Goal: Find specific fact: Find specific fact

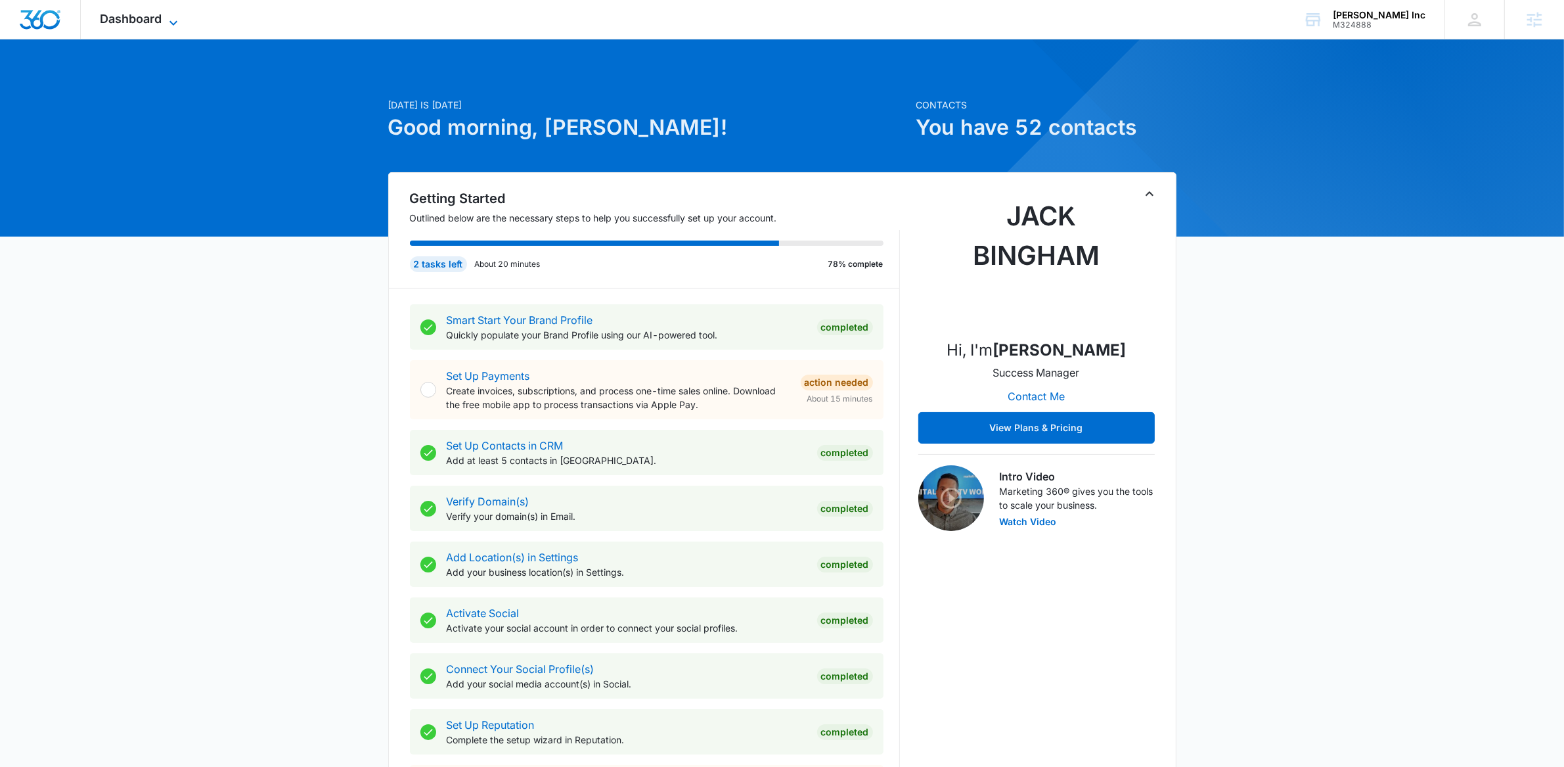
click at [169, 15] on icon at bounding box center [174, 23] width 16 height 16
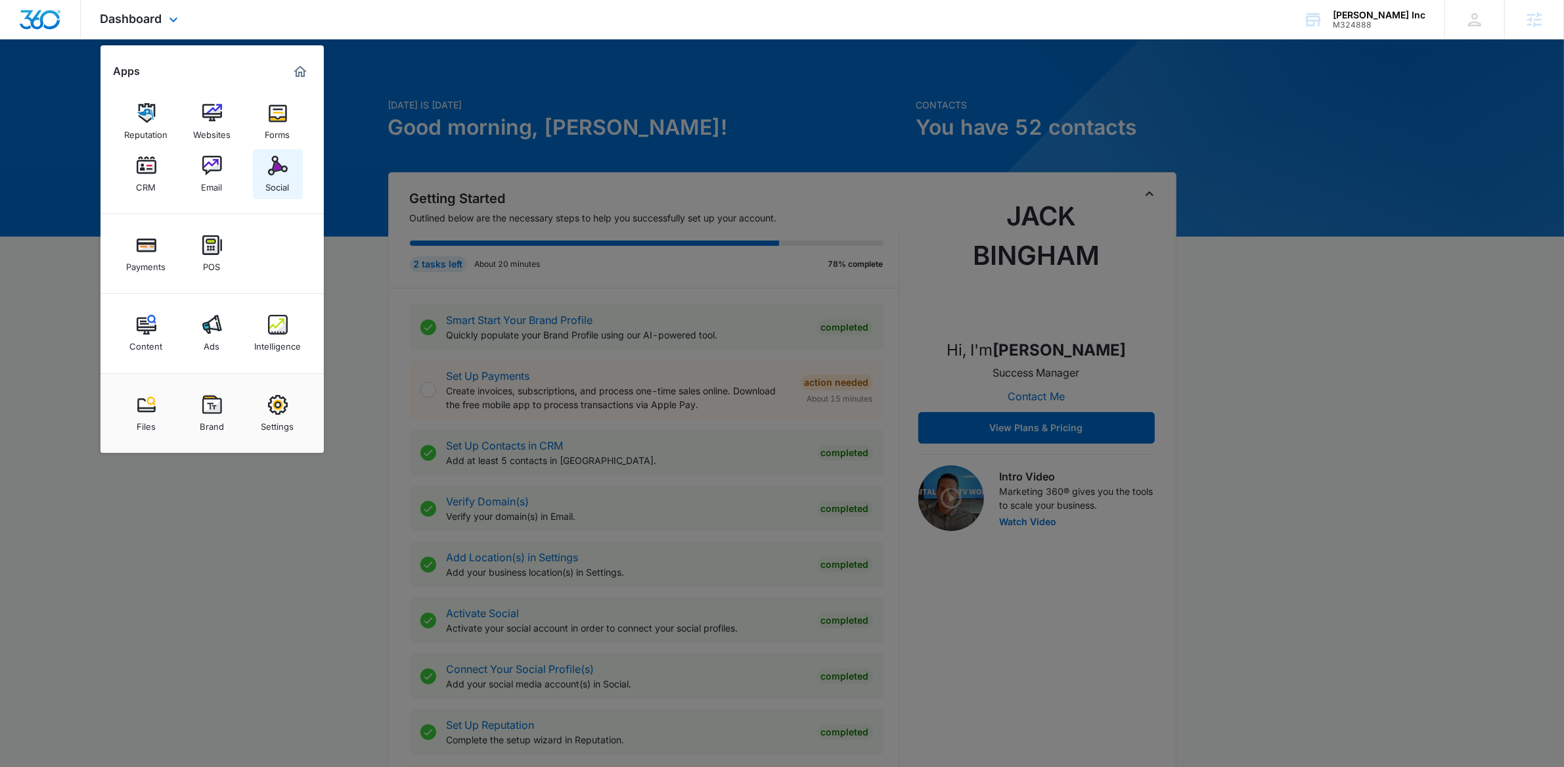
click at [287, 187] on div "Social" at bounding box center [278, 183] width 24 height 17
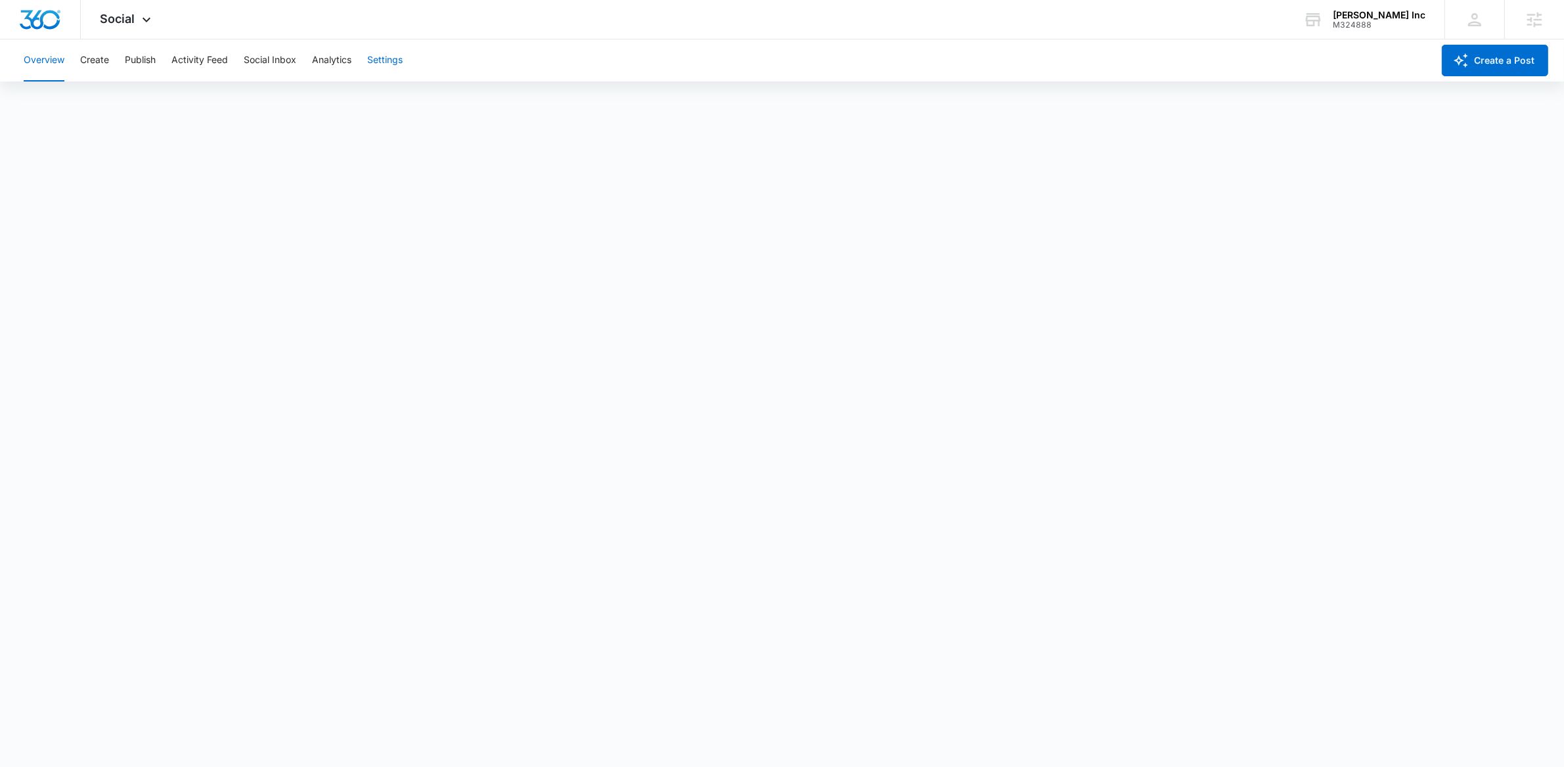
click at [386, 64] on button "Settings" at bounding box center [384, 60] width 35 height 42
click at [140, 58] on button "Publish" at bounding box center [140, 60] width 31 height 42
click at [101, 108] on button "Schedules" at bounding box center [100, 100] width 45 height 37
click at [88, 56] on button "Create" at bounding box center [94, 60] width 29 height 42
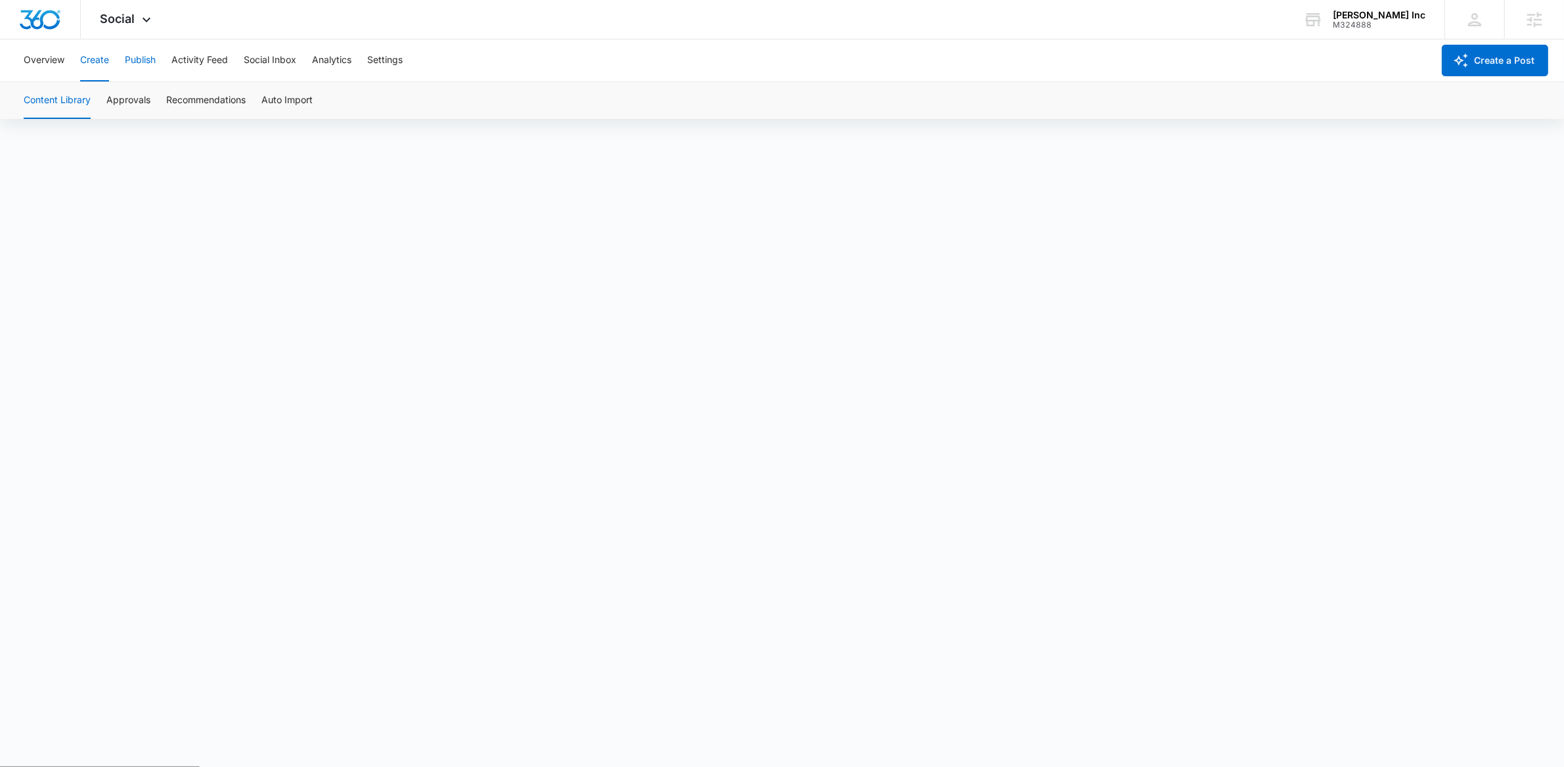
click at [145, 43] on button "Publish" at bounding box center [140, 60] width 31 height 42
click at [235, 116] on div "Calendar Schedules" at bounding box center [782, 100] width 1533 height 37
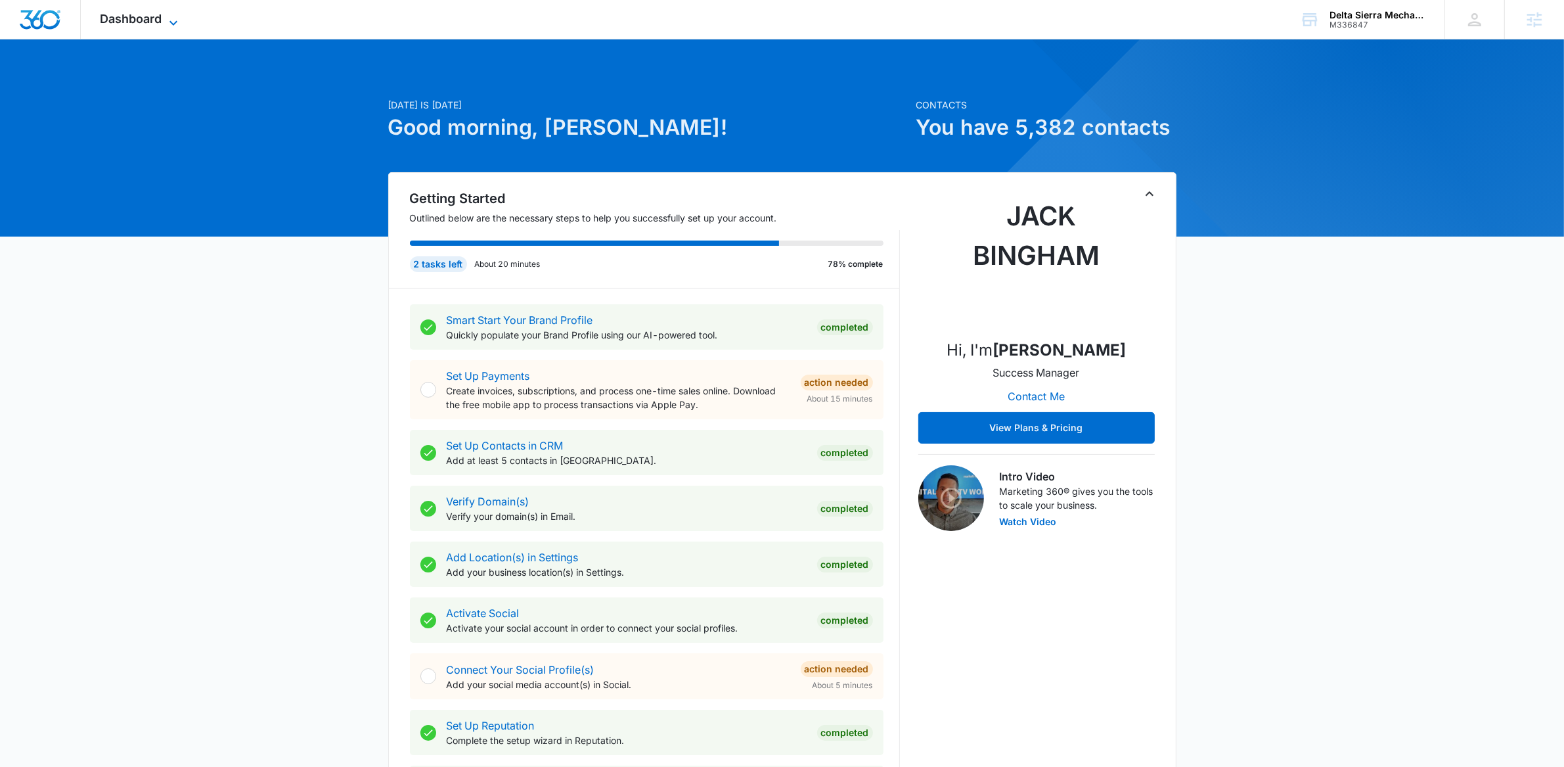
click at [177, 15] on icon at bounding box center [174, 23] width 16 height 16
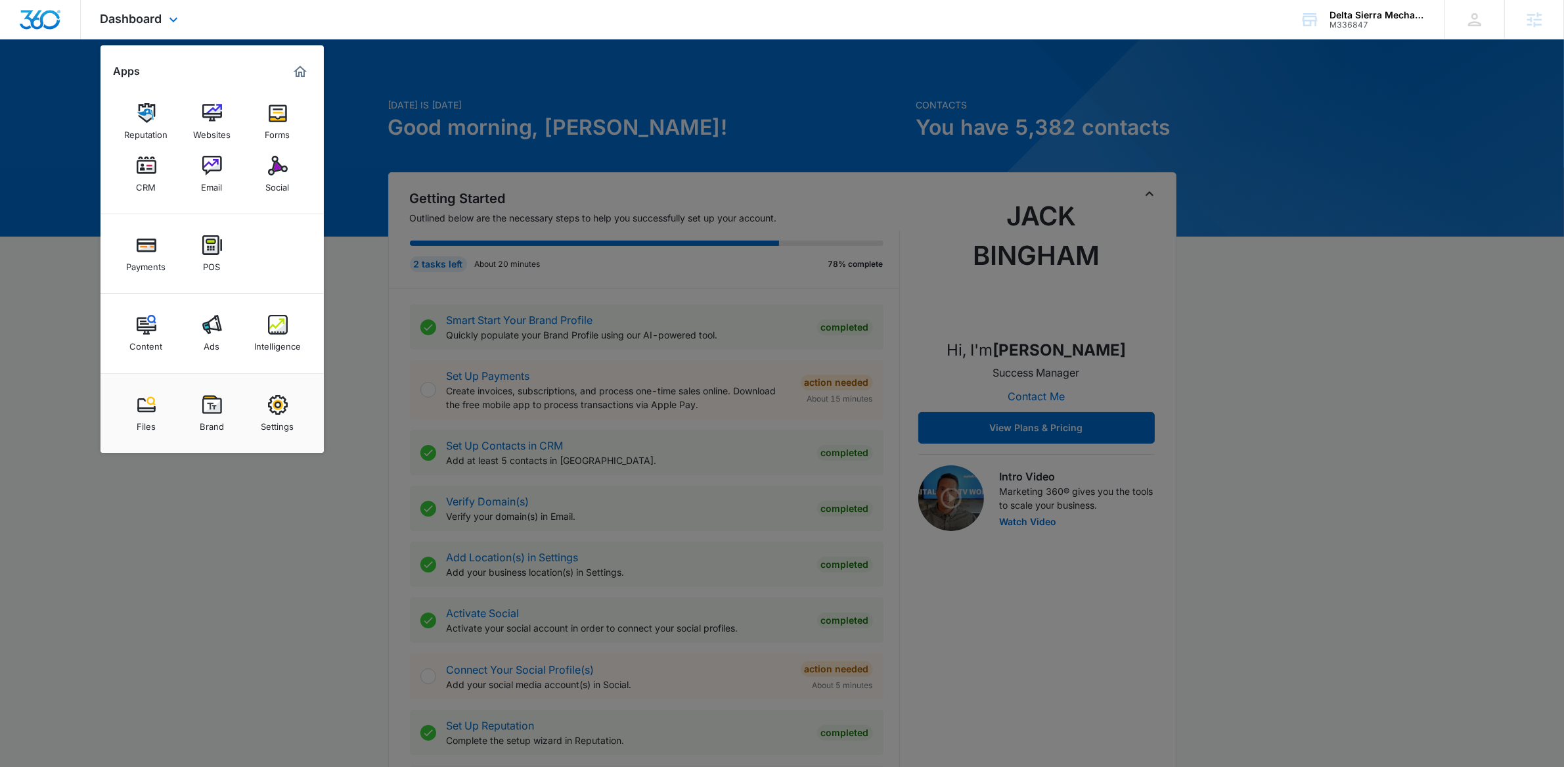
click at [269, 363] on div "Content Ads Intelligence" at bounding box center [212, 333] width 223 height 79
click at [283, 325] on img at bounding box center [278, 325] width 20 height 20
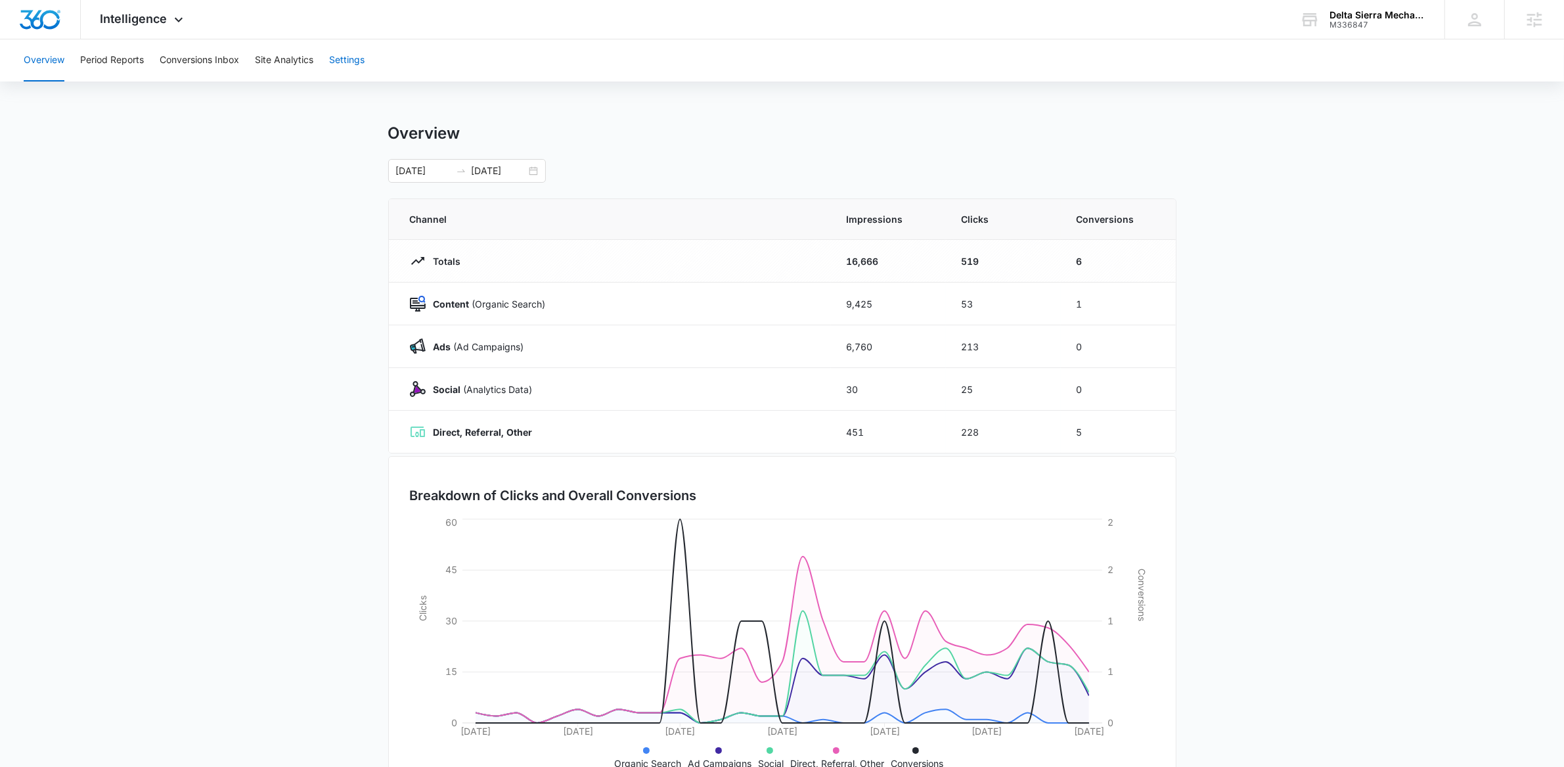
click at [357, 64] on button "Settings" at bounding box center [346, 60] width 35 height 42
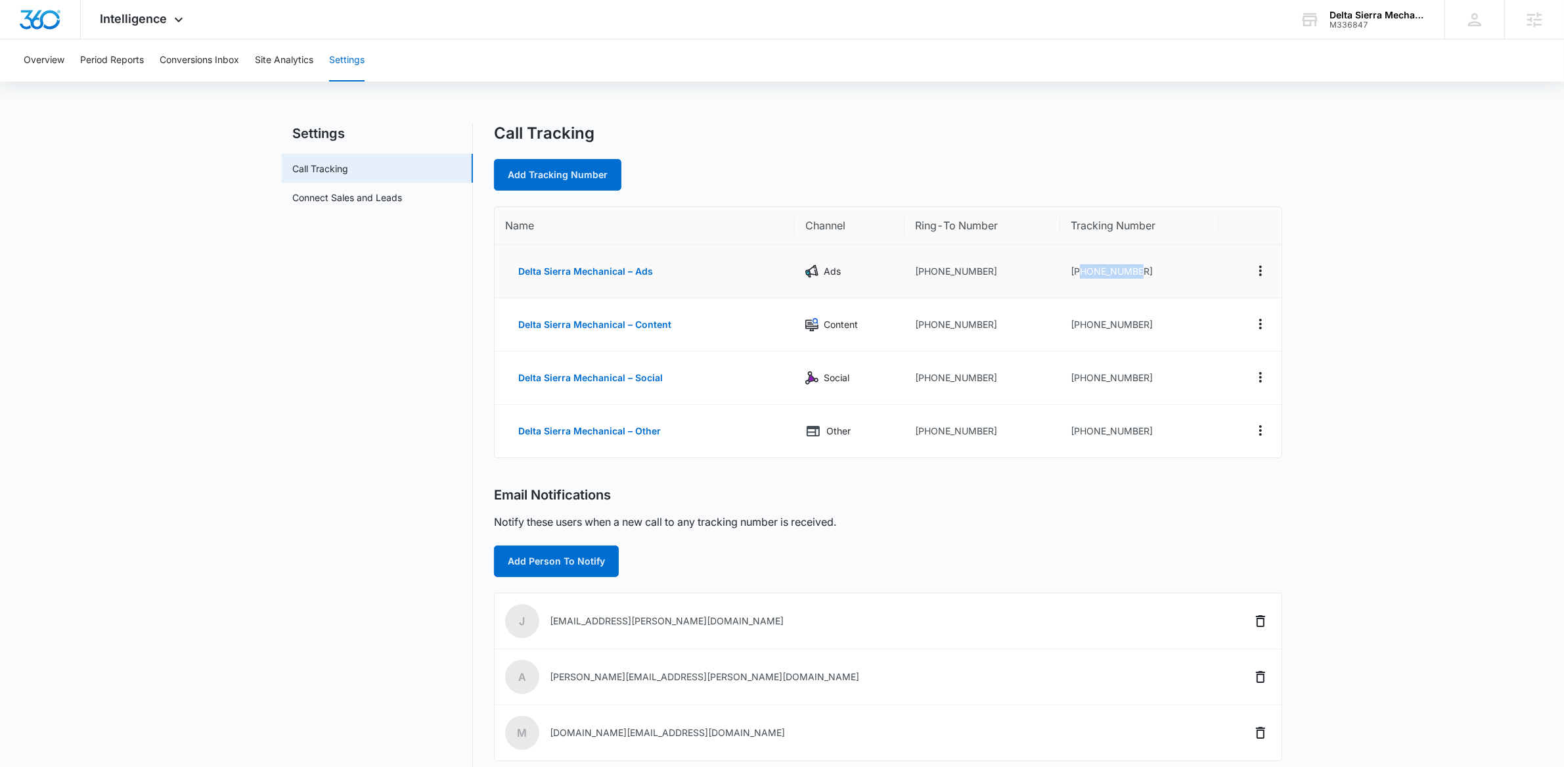
drag, startPoint x: 1079, startPoint y: 271, endPoint x: 1163, endPoint y: 270, distance: 83.4
click at [1163, 270] on td "+19163048993" at bounding box center [1139, 271] width 158 height 53
copy td "9163048993"
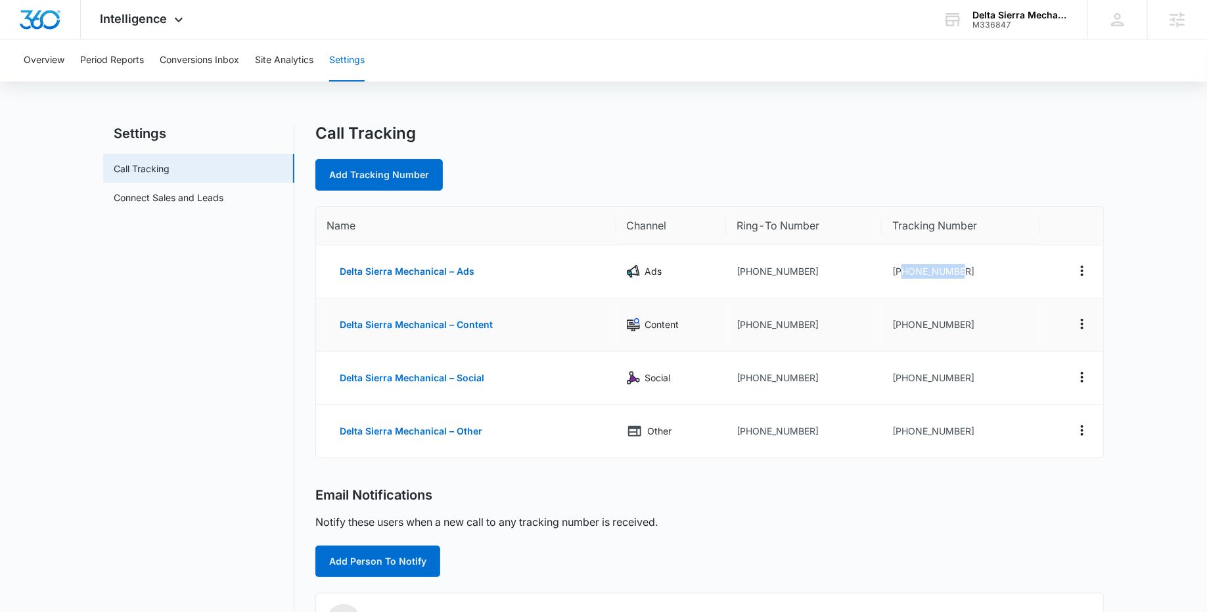
copy td "9163048993"
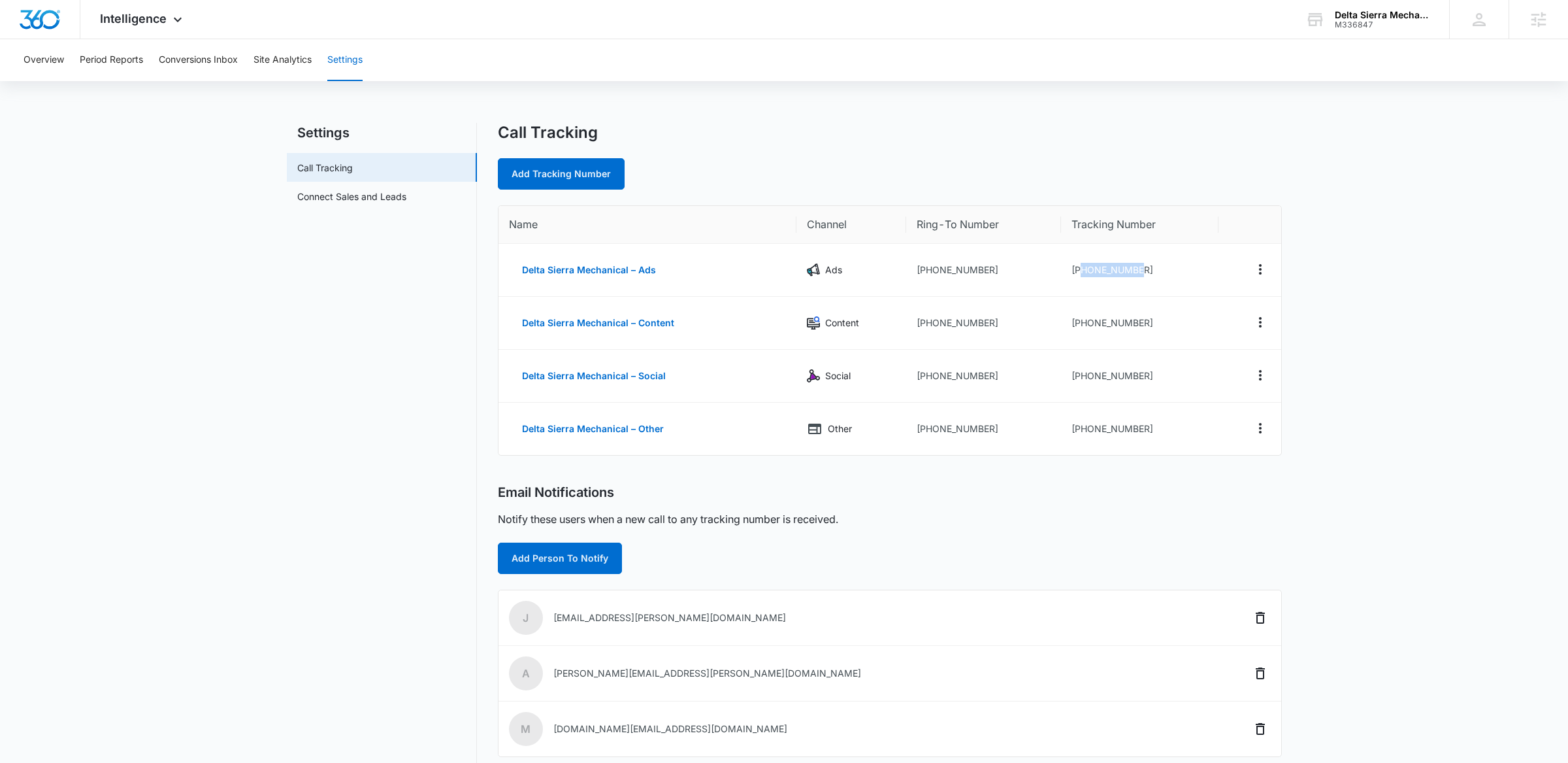
copy td "9163048993"
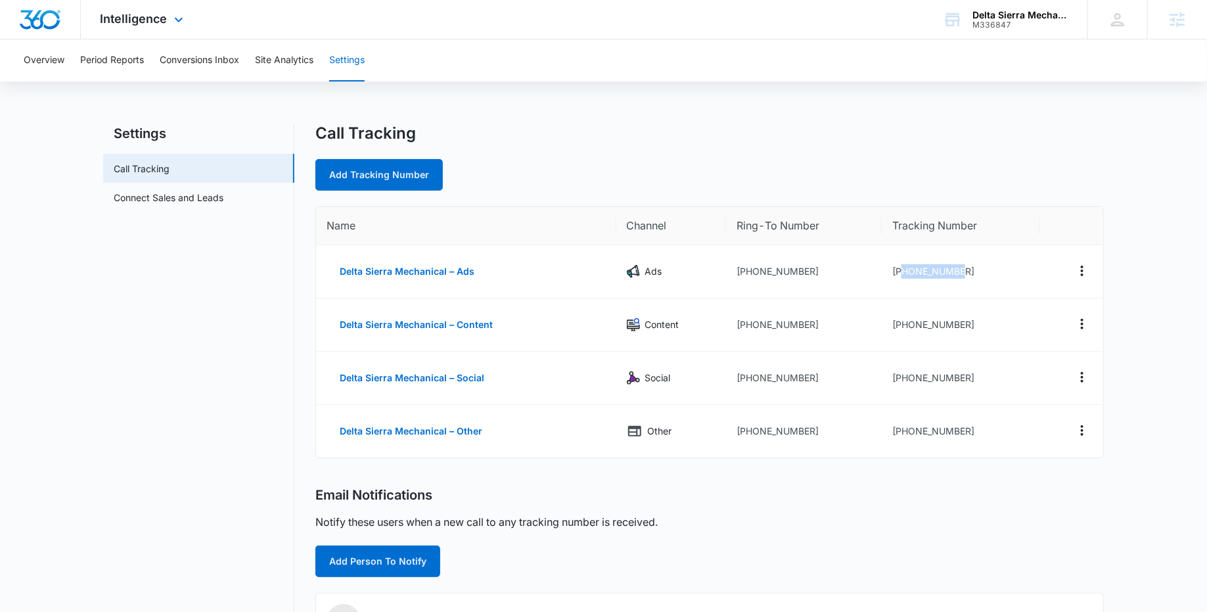
copy td "9163048993"
